Goal: Information Seeking & Learning: Learn about a topic

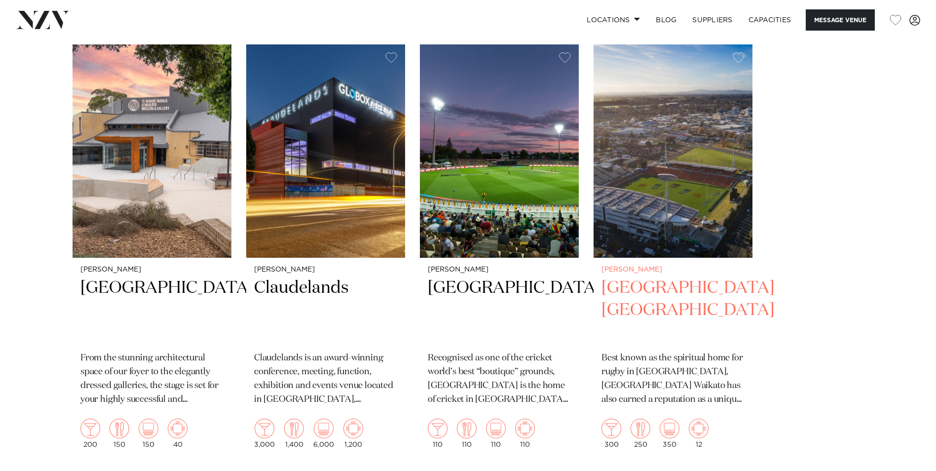
scroll to position [1677, 0]
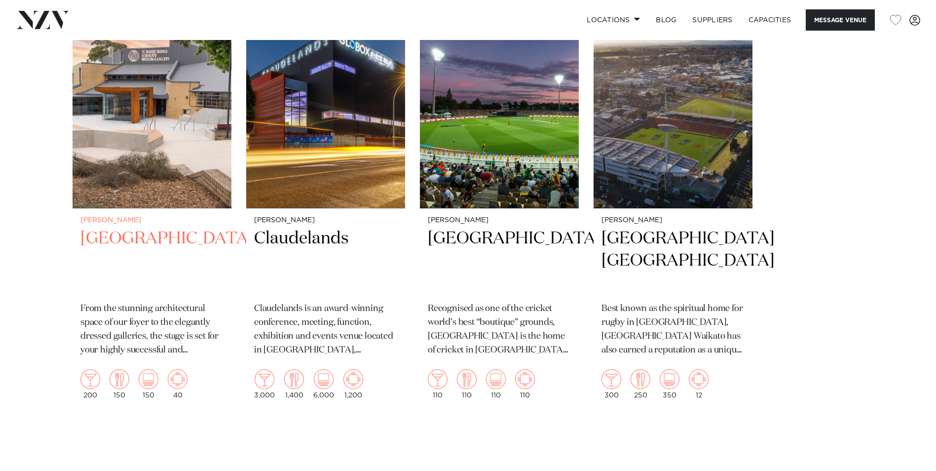
click at [183, 243] on h2 "[GEOGRAPHIC_DATA]" at bounding box center [151, 260] width 143 height 67
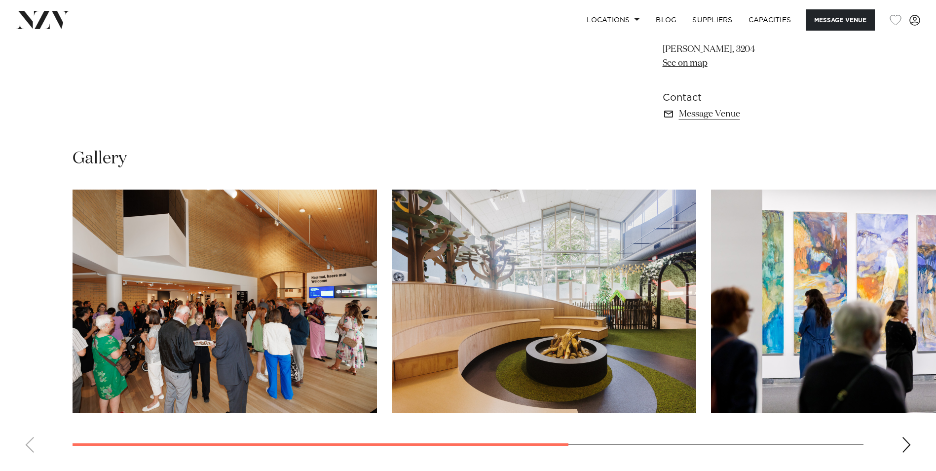
scroll to position [690, 0]
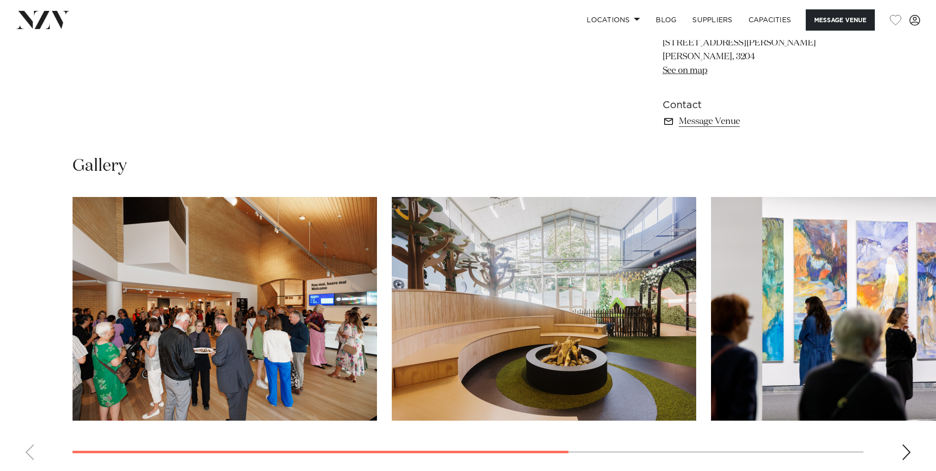
click at [906, 454] on div "Next slide" at bounding box center [906, 452] width 10 height 16
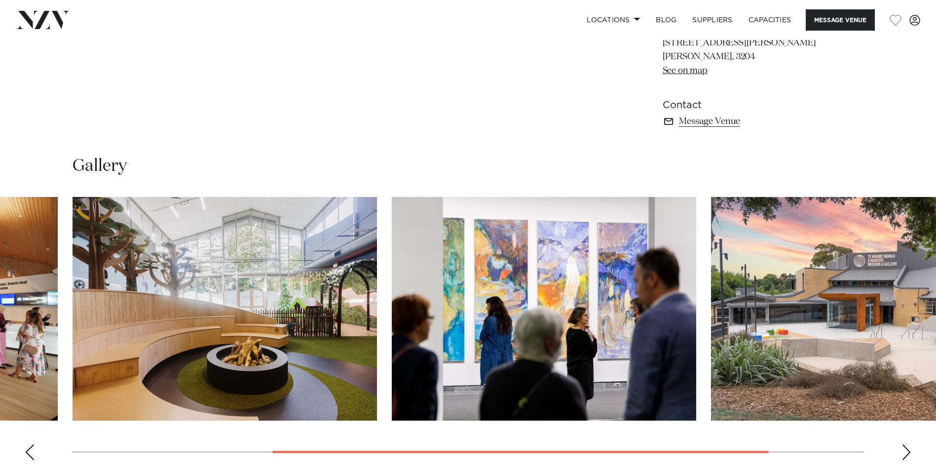
click at [906, 454] on div "Next slide" at bounding box center [906, 452] width 10 height 16
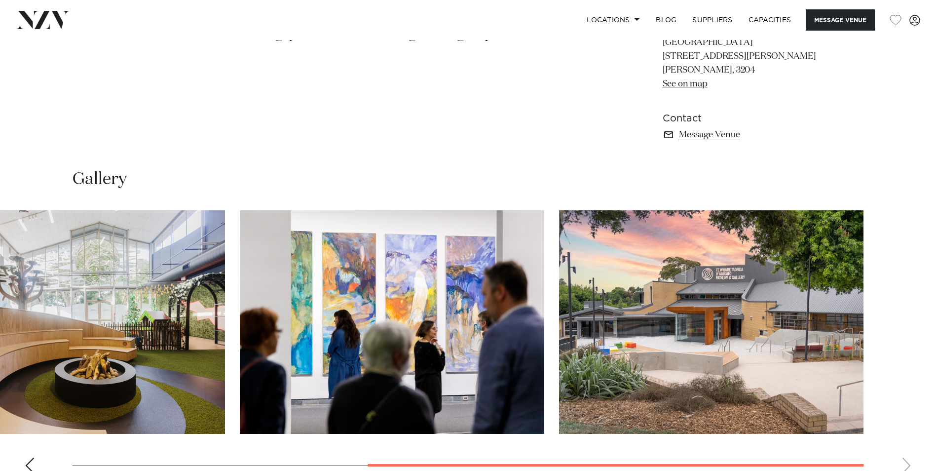
scroll to position [543, 0]
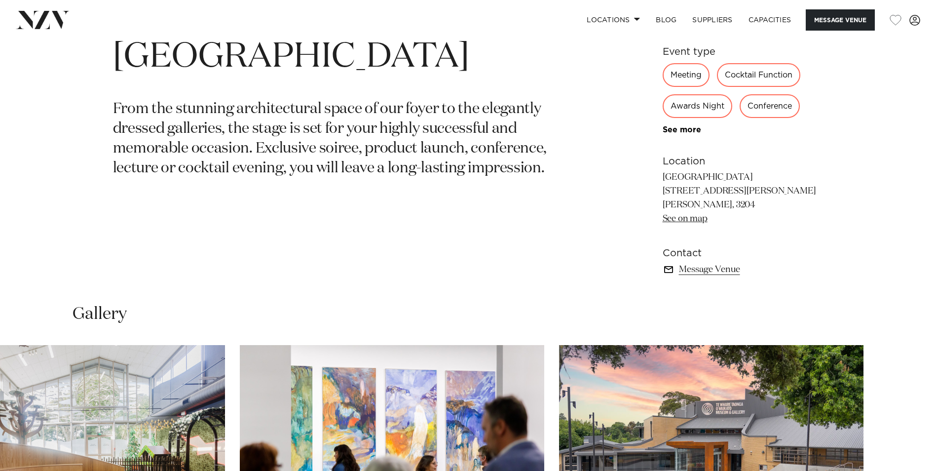
click at [720, 269] on link "Message Venue" at bounding box center [742, 269] width 161 height 14
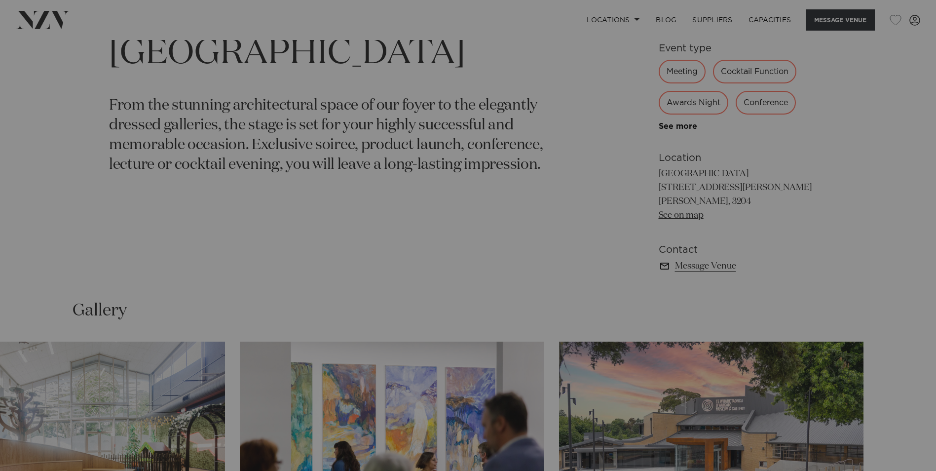
scroll to position [546, 0]
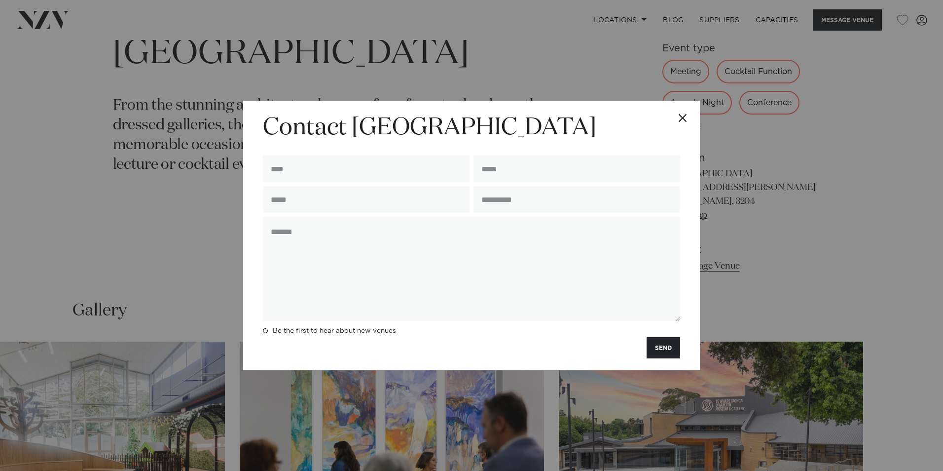
click at [685, 116] on button "Close" at bounding box center [682, 118] width 35 height 35
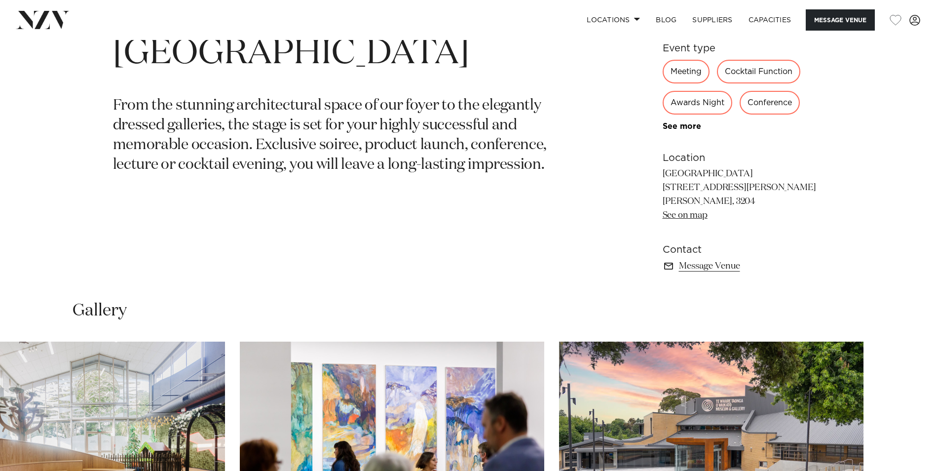
drag, startPoint x: 713, startPoint y: 267, endPoint x: 770, endPoint y: 228, distance: 69.6
click at [770, 228] on div "200 150 150 40 Event type Meeting Cocktail Function Awards Night Conference Pri…" at bounding box center [742, 112] width 161 height 321
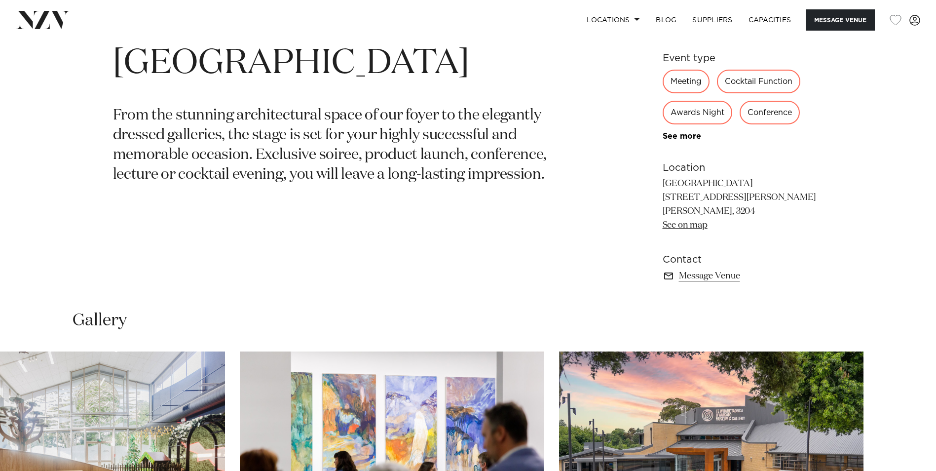
scroll to position [487, 0]
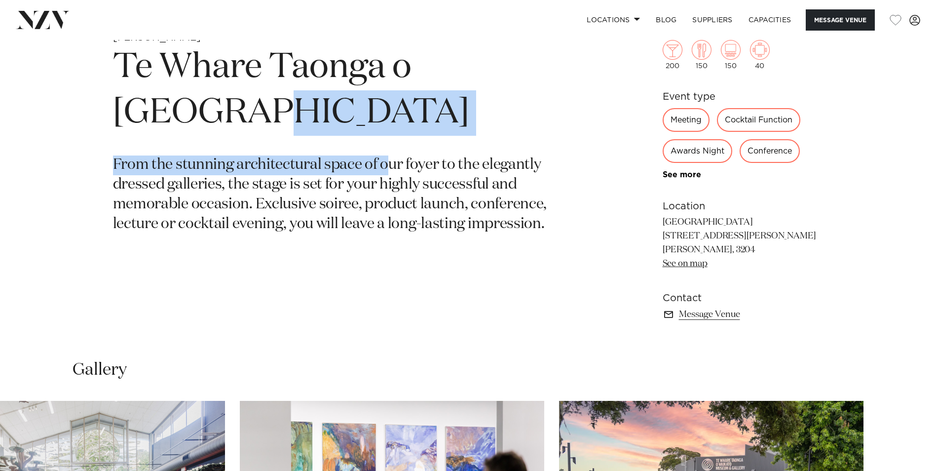
drag, startPoint x: 115, startPoint y: 115, endPoint x: 388, endPoint y: 134, distance: 273.4
click at [388, 134] on h1 "Te Whare Taonga o Waikato Museum & Gallery" at bounding box center [352, 90] width 479 height 91
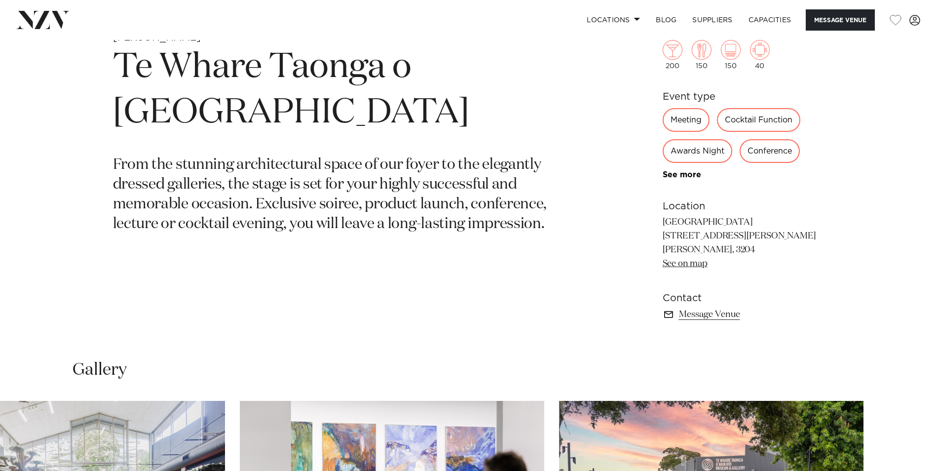
drag, startPoint x: 388, startPoint y: 134, endPoint x: 392, endPoint y: 127, distance: 8.0
click at [392, 127] on h1 "Te Whare Taonga o Waikato Museum & Gallery" at bounding box center [352, 90] width 479 height 91
drag, startPoint x: 398, startPoint y: 121, endPoint x: 120, endPoint y: 112, distance: 277.8
click at [120, 112] on h1 "Te Whare Taonga o Waikato Museum & Gallery" at bounding box center [352, 90] width 479 height 91
drag, startPoint x: 120, startPoint y: 112, endPoint x: 137, endPoint y: 115, distance: 16.5
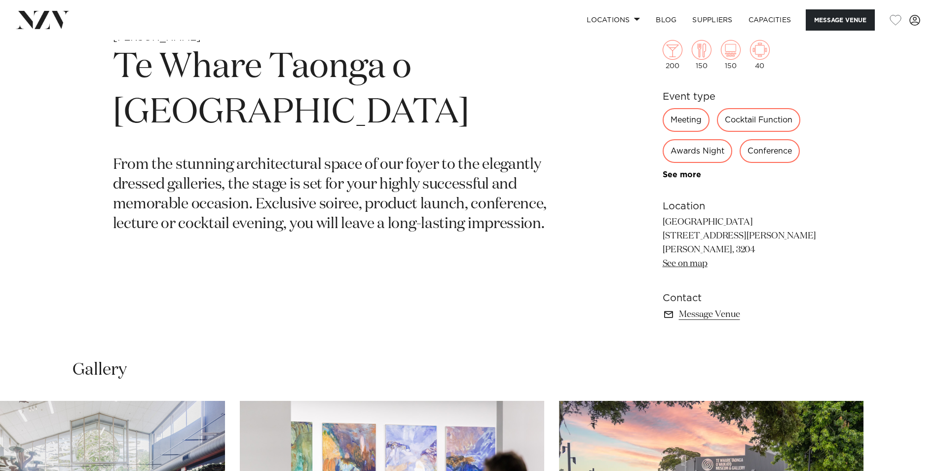
copy h1 "Museum & Gallery"
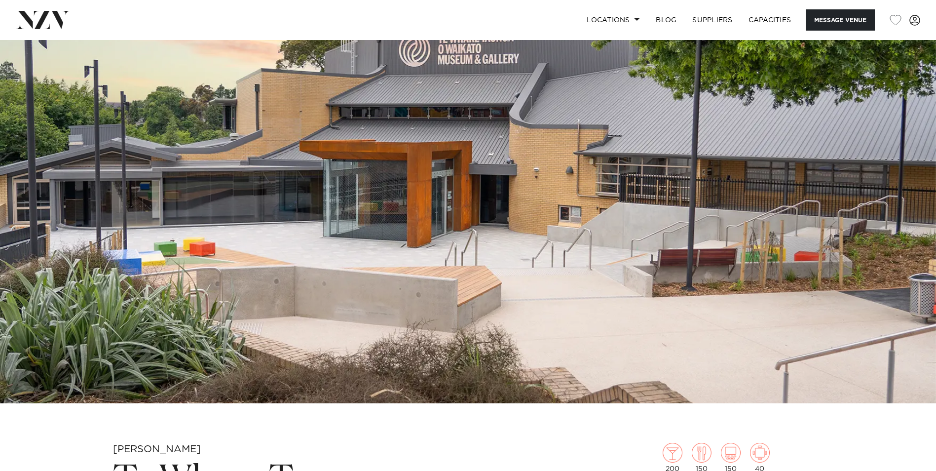
scroll to position [197, 0]
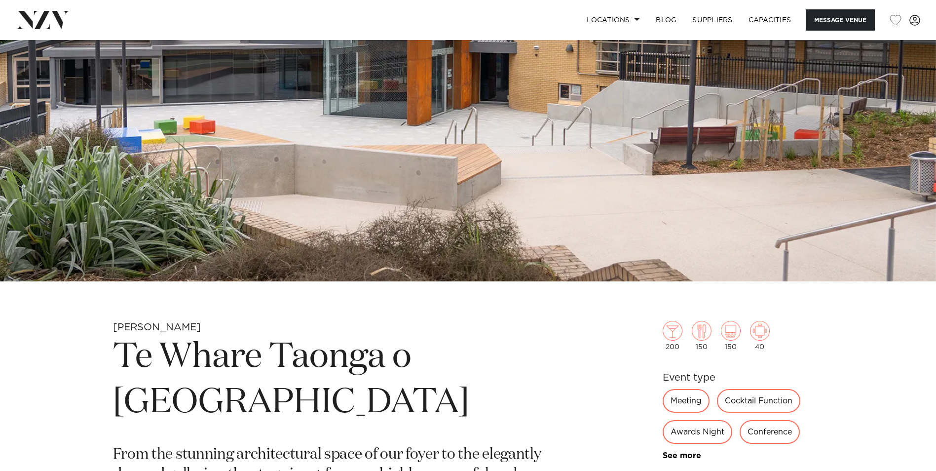
click at [417, 418] on h1 "Te Whare Taonga o Waikato Museum & Gallery" at bounding box center [352, 379] width 479 height 91
drag, startPoint x: 112, startPoint y: 349, endPoint x: 390, endPoint y: 414, distance: 285.2
click at [390, 414] on div "Hamilton Te Whare Taonga o Waikato Museum & Gallery From the stunning architect…" at bounding box center [467, 477] width 839 height 313
drag, startPoint x: 390, startPoint y: 414, endPoint x: 368, endPoint y: 394, distance: 29.0
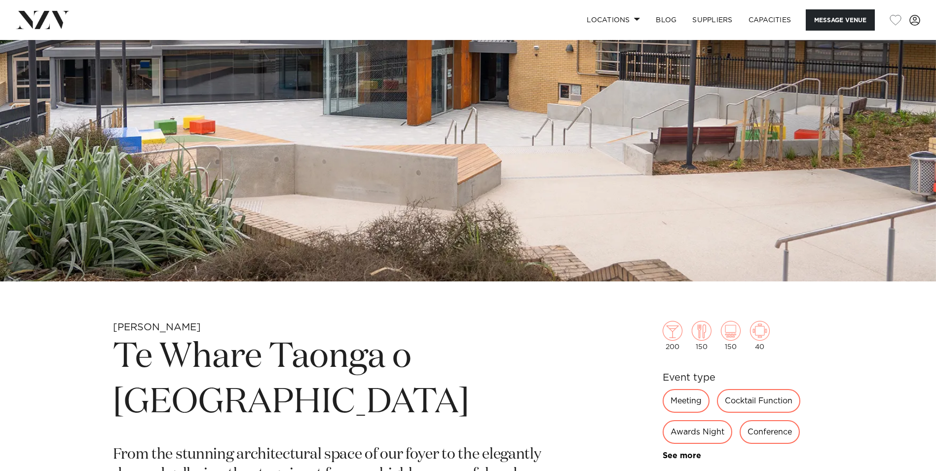
copy h1 "Te Whare Taonga o Waikato Museum & Gallery"
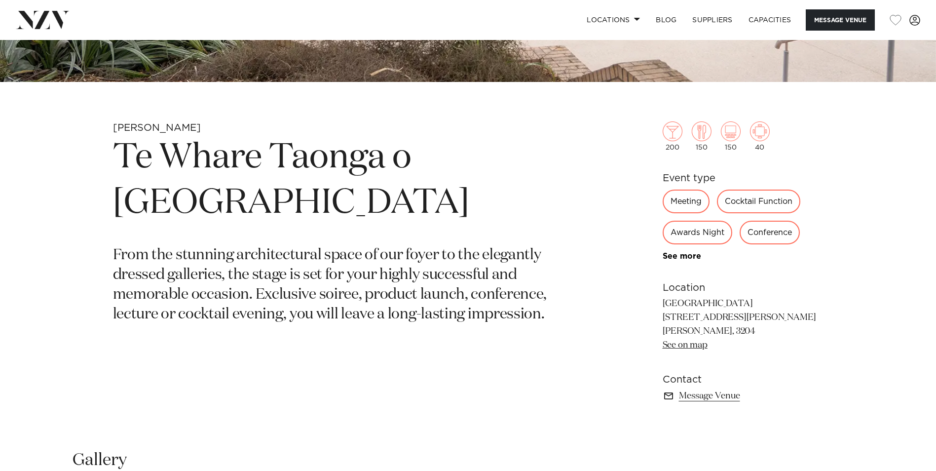
scroll to position [345, 0]
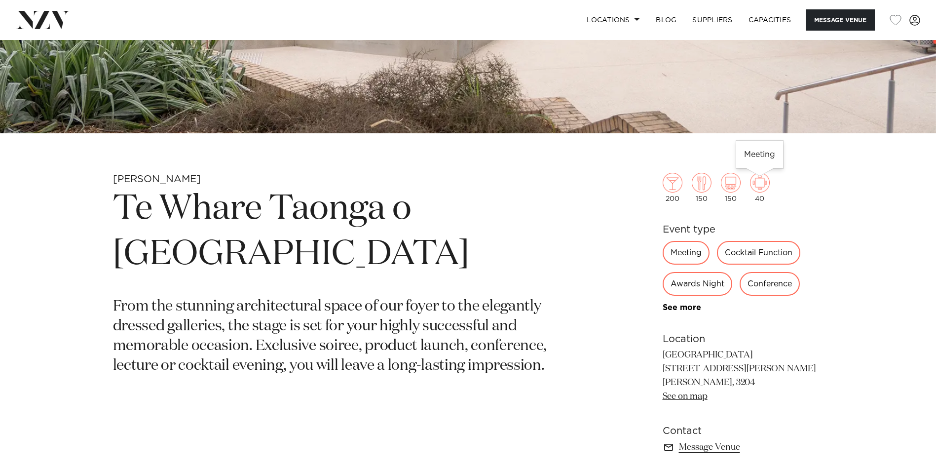
click at [760, 185] on img at bounding box center [760, 183] width 20 height 20
click at [764, 180] on img at bounding box center [760, 183] width 20 height 20
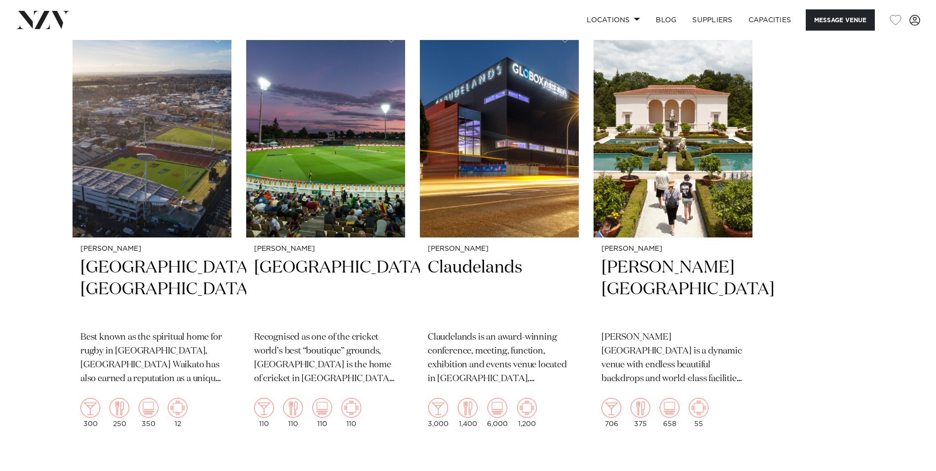
scroll to position [1233, 0]
